Goal: Find specific page/section: Find specific page/section

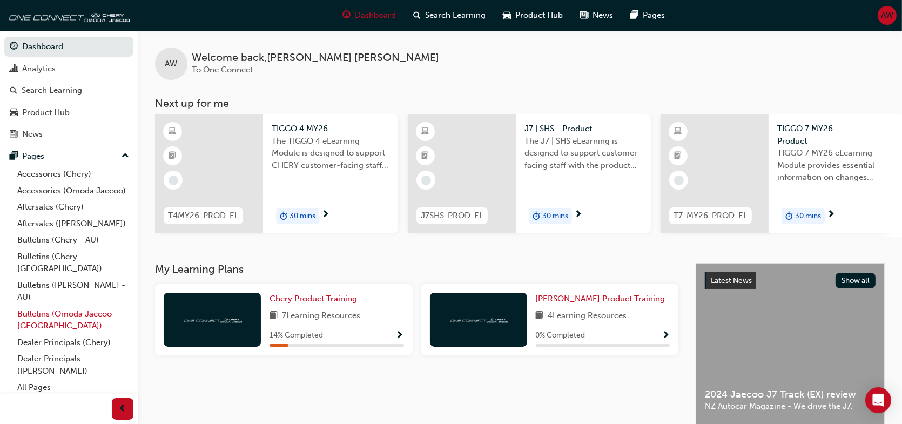
scroll to position [54, 0]
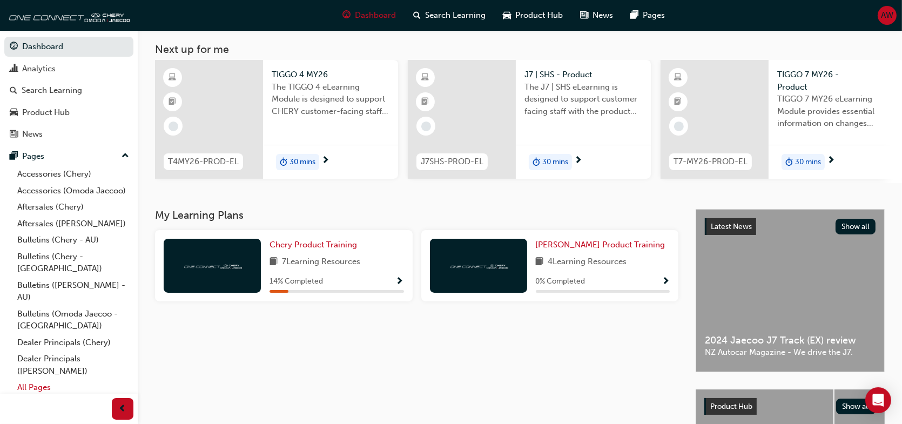
click at [40, 379] on link "All Pages" at bounding box center [73, 387] width 120 height 17
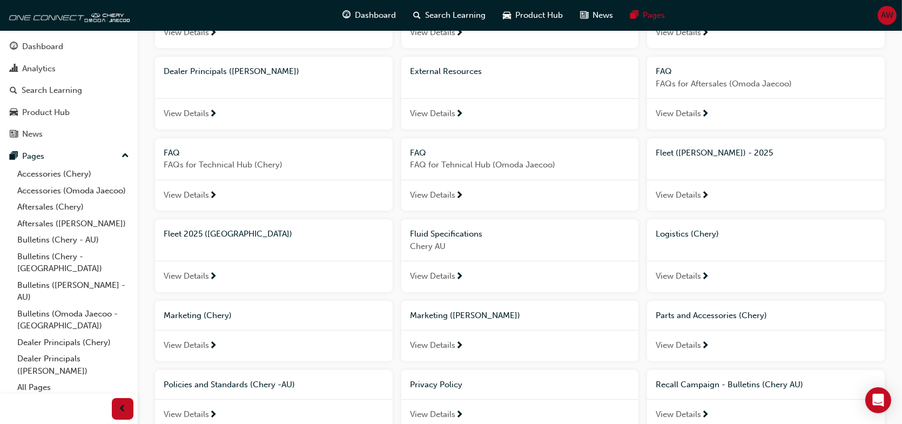
scroll to position [378, 0]
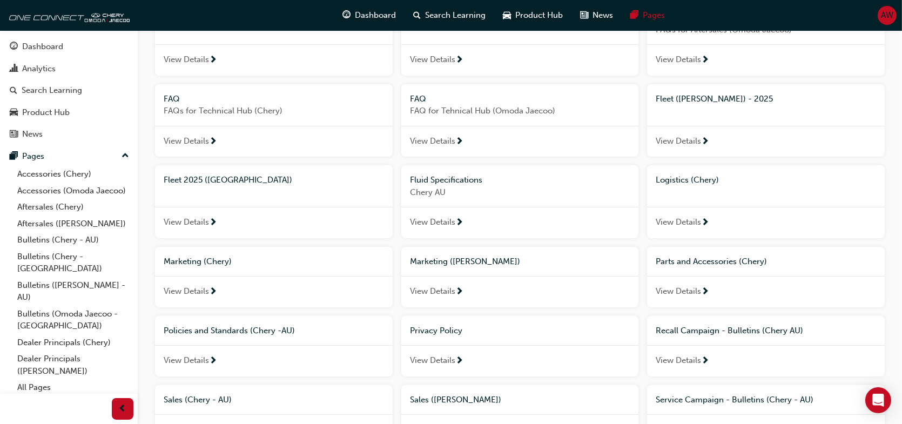
click at [691, 263] on span "Parts and Accessories (Chery)" at bounding box center [710, 261] width 111 height 10
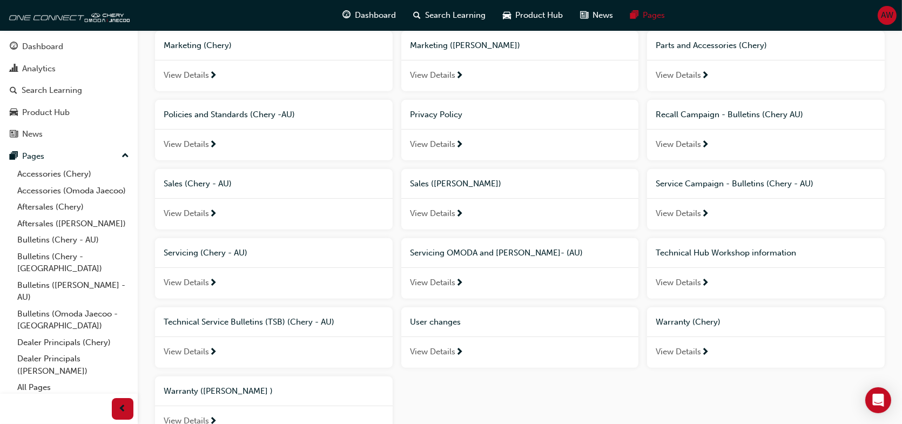
scroll to position [540, 0]
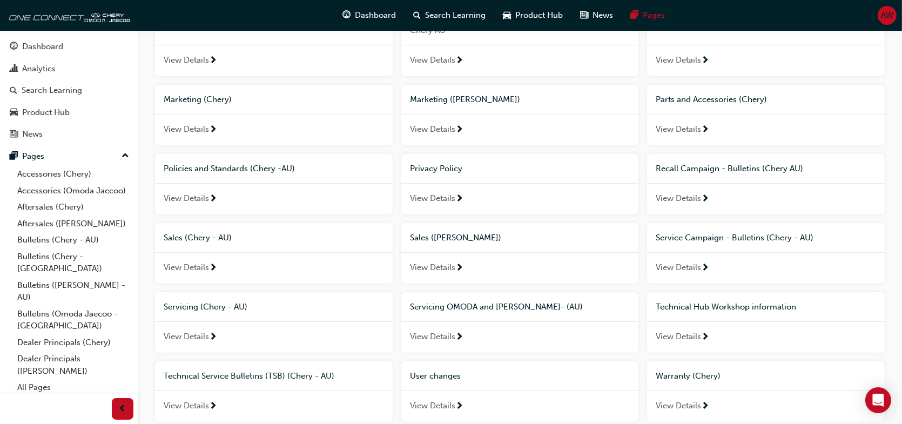
click at [700, 103] on span "Parts and Accessories (Chery)" at bounding box center [710, 99] width 111 height 10
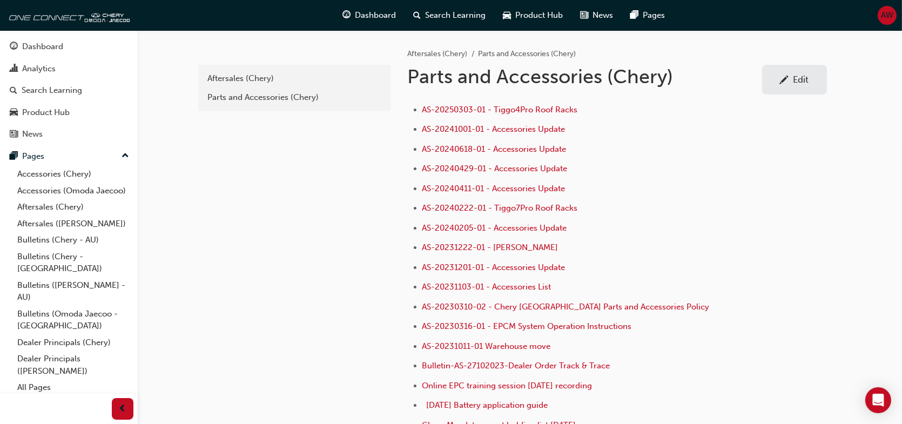
click at [465, 75] on h1 "Parts and Accessories (Chery)" at bounding box center [585, 77] width 354 height 24
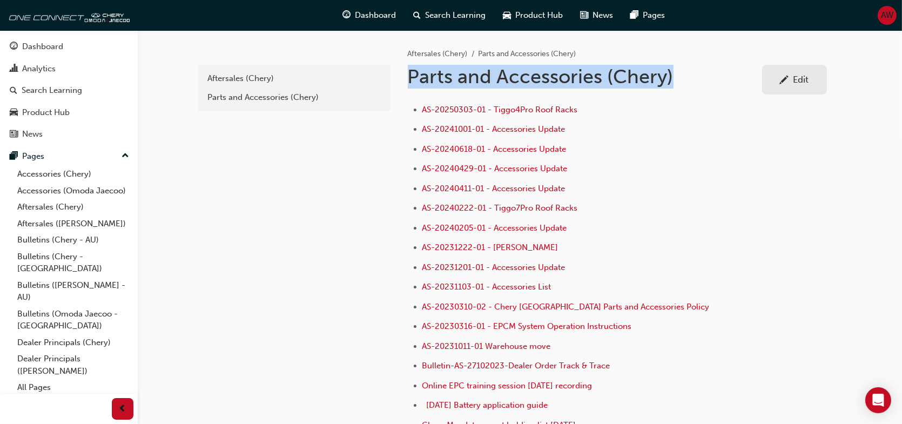
click at [465, 75] on h1 "Parts and Accessories (Chery)" at bounding box center [585, 77] width 354 height 24
click at [617, 87] on h1 "Parts and Accessories (Chery)" at bounding box center [585, 77] width 354 height 24
drag, startPoint x: 606, startPoint y: 82, endPoint x: 409, endPoint y: 80, distance: 196.5
click at [409, 80] on h1 "Parts and Accessories (Chery)" at bounding box center [585, 77] width 354 height 24
copy h1 "Parts and Accessories"
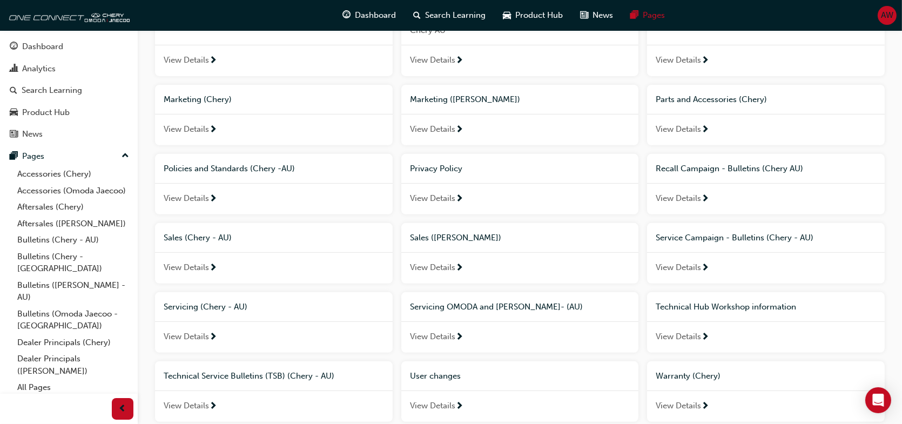
scroll to position [594, 0]
